Goal: Find specific page/section: Find specific page/section

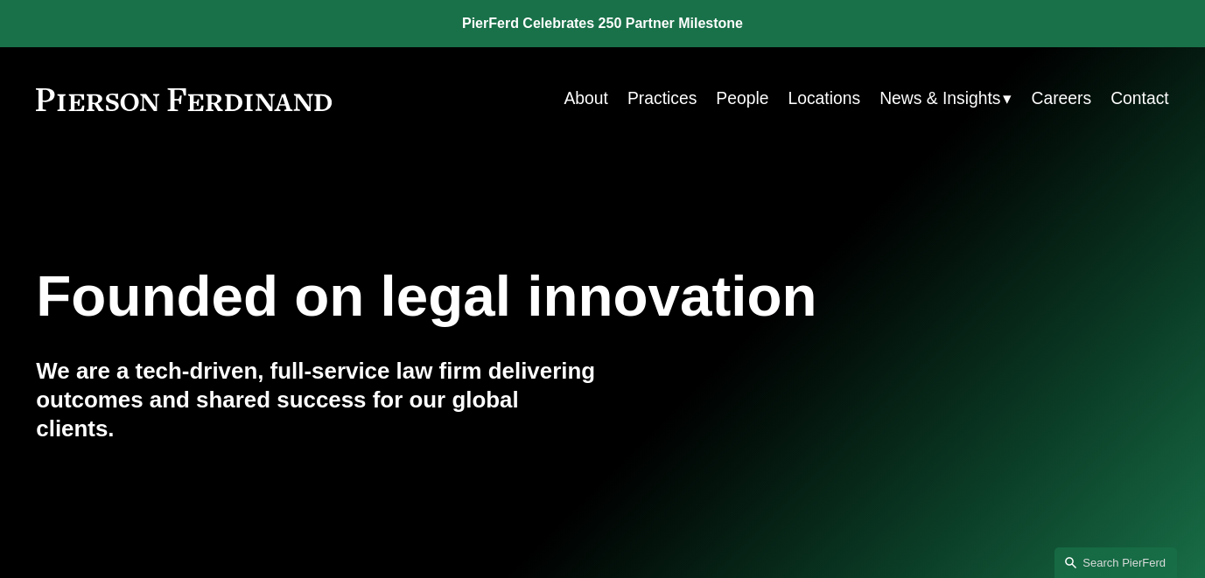
click at [750, 108] on link "People" at bounding box center [742, 99] width 52 height 34
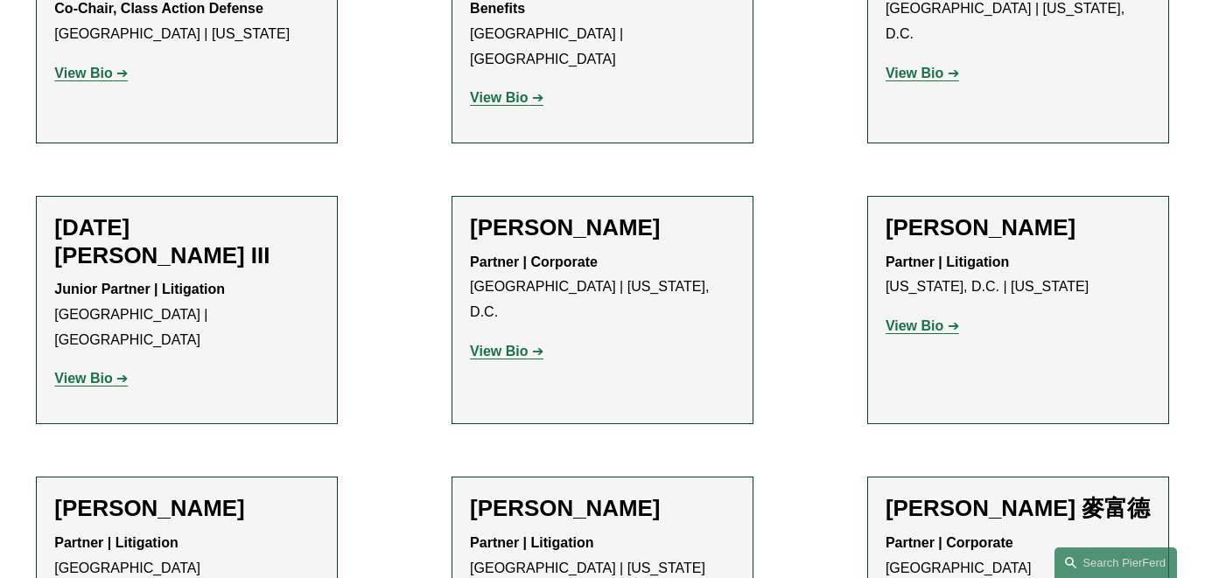
scroll to position [14605, 0]
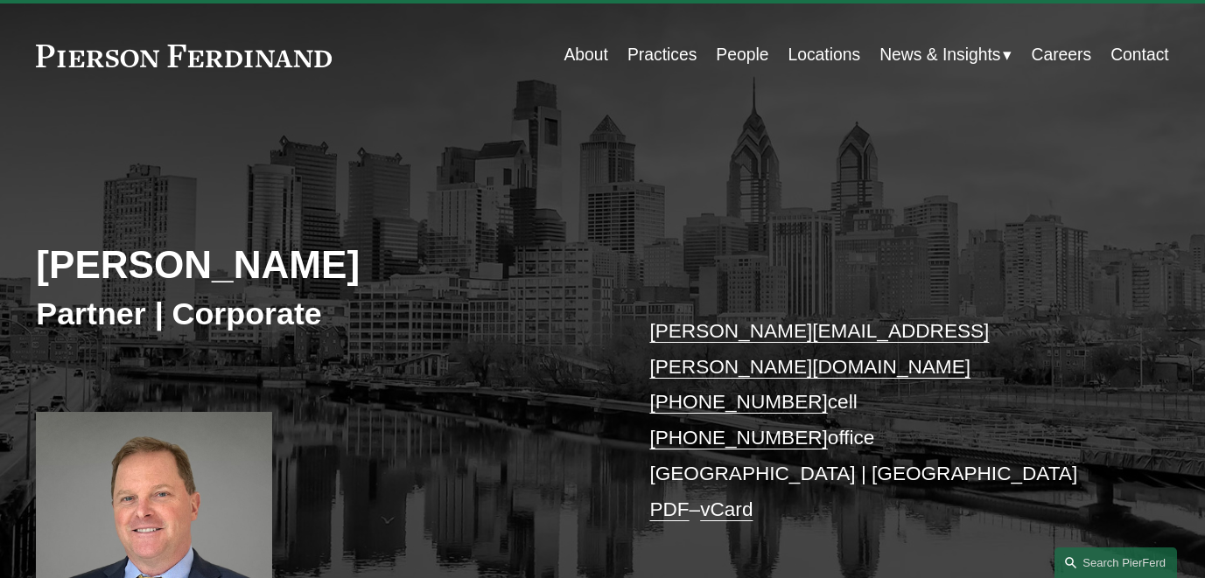
scroll to position [59, 0]
